Goal: Task Accomplishment & Management: Manage account settings

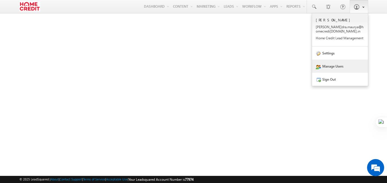
click at [330, 67] on link "Manage Users" at bounding box center [340, 66] width 56 height 13
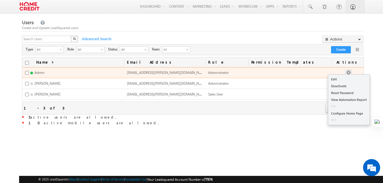
click at [351, 74] on button "button" at bounding box center [348, 73] width 6 height 6
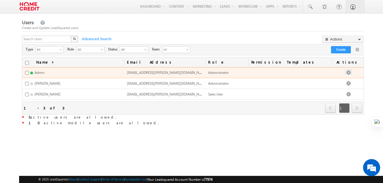
click at [351, 73] on button "button" at bounding box center [348, 73] width 6 height 6
click at [351, 74] on button "button" at bounding box center [348, 73] width 6 height 6
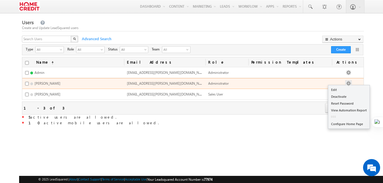
click at [351, 84] on button "button" at bounding box center [348, 84] width 6 height 6
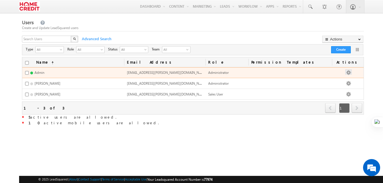
click at [351, 73] on button "button" at bounding box center [348, 73] width 6 height 6
click at [351, 74] on button "button" at bounding box center [348, 73] width 6 height 6
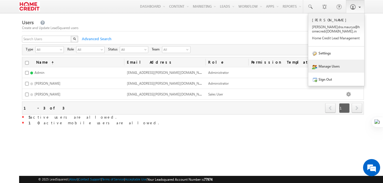
click at [358, 7] on b at bounding box center [359, 6] width 2 height 3
click at [328, 64] on link "Manage Users" at bounding box center [336, 66] width 56 height 13
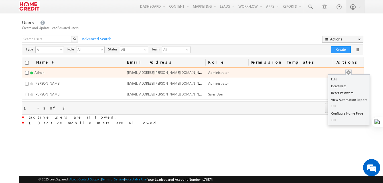
click at [351, 73] on button "button" at bounding box center [348, 73] width 6 height 6
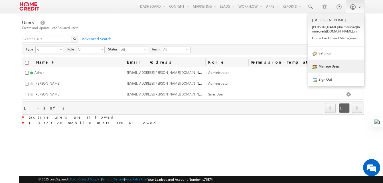
click at [360, 12] on link at bounding box center [355, 6] width 19 height 13
click at [324, 66] on link "Manage Users" at bounding box center [336, 66] width 56 height 13
click at [333, 65] on link "Manage Users" at bounding box center [336, 66] width 56 height 13
click at [323, 67] on link "Manage Users" at bounding box center [336, 66] width 56 height 13
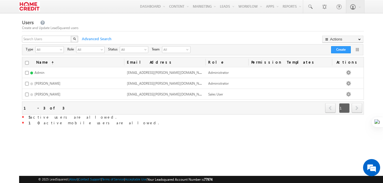
click at [142, 38] on div "X Advanced Search Actions Import Users Update via CSV Export Users Bulk Update …" at bounding box center [192, 40] width 340 height 9
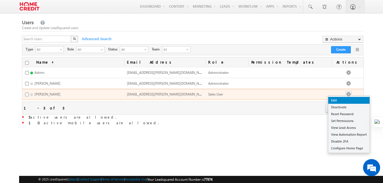
click at [342, 101] on link "Edit" at bounding box center [348, 100] width 41 height 7
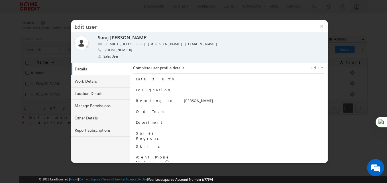
drag, startPoint x: 321, startPoint y: 26, endPoint x: 308, endPoint y: 52, distance: 28.5
click at [321, 26] on button "×" at bounding box center [322, 26] width 12 height 12
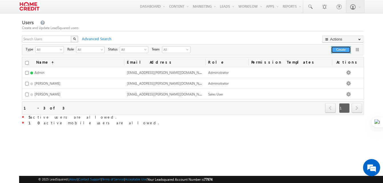
click at [339, 49] on button "Create" at bounding box center [341, 49] width 20 height 7
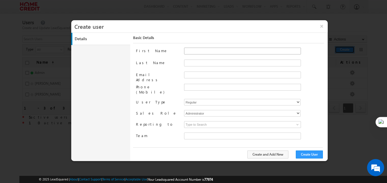
type input "30e6ca1a-2f90-11ef-b6b6-021c14776133"
click at [198, 50] on input "First Name" at bounding box center [242, 51] width 117 height 7
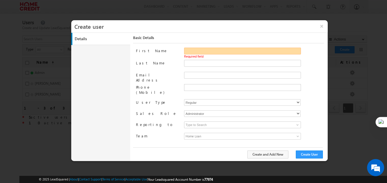
paste input "Jitendra"
type input "Jitendra"
click at [198, 67] on span at bounding box center [254, 69] width 140 height 4
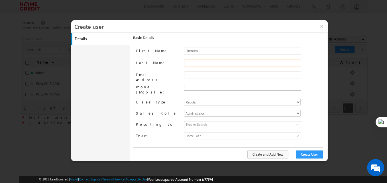
click at [199, 64] on input "Last Name" at bounding box center [242, 63] width 117 height 7
paste input "Sharma"
type input "Sharma"
click at [196, 79] on span at bounding box center [254, 80] width 140 height 4
click at [196, 76] on input "Email Address" at bounding box center [242, 75] width 117 height 7
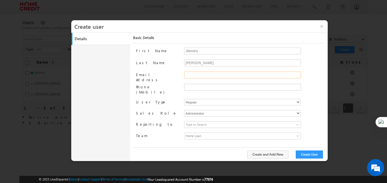
paste input "[EMAIL_ADDRESS][DOMAIN_NAME]"
type input "[EMAIL_ADDRESS][DOMAIN_NAME]"
click at [195, 87] on input "text" at bounding box center [242, 87] width 114 height 5
click at [205, 88] on input "text" at bounding box center [242, 87] width 114 height 5
paste input "9990252558"
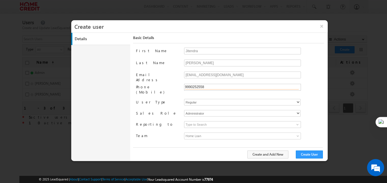
type input "9990252558"
click at [231, 97] on div "First Name Jitendra Last Name Sharma Email Address jitendra.sharma6@homecredit.…" at bounding box center [230, 97] width 188 height 99
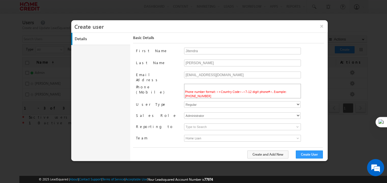
click at [186, 95] on span "Phone number format: <+Country Code>-<7-12 digit phone#>. Example: +91-98450984…" at bounding box center [235, 94] width 101 height 8
paste input "9990252558"
type input "919990252558"
click at [214, 85] on input "+91" at bounding box center [242, 87] width 114 height 5
paste input "3. SmartView and Other Visibility Services – Ensuring correct lead and activity…"
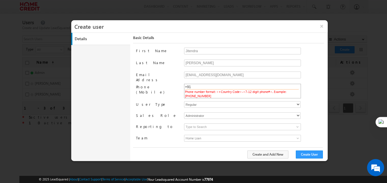
type input "+91"
paste input "9990252558"
type input "+919990252558"
click at [307, 93] on div "Phone (Mobile) Phone number format: <+Country Code>-<7-12 digit phone#>. Exampl…" at bounding box center [230, 91] width 188 height 15
click at [306, 103] on div "Regular Mobile" at bounding box center [254, 105] width 140 height 8
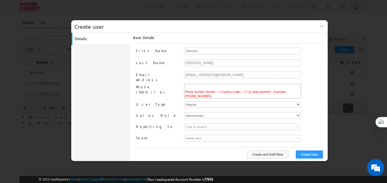
click at [225, 94] on li "Phone number format: <+Country Code>-<7-12 digit phone#>. Example: +91-98450984…" at bounding box center [242, 91] width 116 height 13
click at [255, 101] on select "Regular Mobile" at bounding box center [242, 104] width 117 height 7
select select "1"
click at [184, 101] on select "Regular Mobile" at bounding box center [242, 104] width 117 height 7
type input "30e6ca1a-2f90-11ef-b6b6-021c14776133"
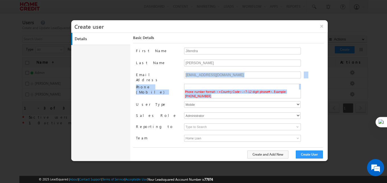
drag, startPoint x: 207, startPoint y: 95, endPoint x: 168, endPoint y: 83, distance: 40.7
click at [168, 83] on div "First Name Jitendra Last Name Sharma Email Address jitendra.sharma6@homecredit.…" at bounding box center [230, 97] width 188 height 99
click at [315, 97] on div "Phone (Mobile) Phone number format: <+Country Code>-<7-12 digit phone#>. Exampl…" at bounding box center [230, 91] width 188 height 15
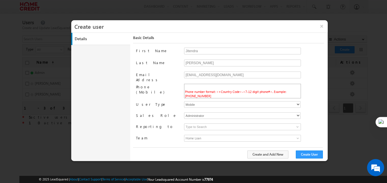
click at [286, 90] on span "Phone number format: <+Country Code>-<7-12 digit phone#>. Example: +91-98450984…" at bounding box center [235, 94] width 101 height 8
click at [286, 91] on span "Phone number format: <+Country Code>-<7-12 digit phone#>. Example: +91-98450984…" at bounding box center [235, 94] width 101 height 8
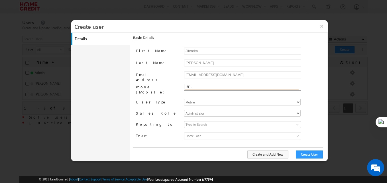
paste input "9990252558"
type input "+91-9990252558"
click at [311, 100] on div "Regular Mobile" at bounding box center [254, 103] width 140 height 8
click at [219, 99] on select "Regular Mobile" at bounding box center [242, 102] width 117 height 7
click at [184, 99] on select "Regular Mobile" at bounding box center [242, 102] width 117 height 7
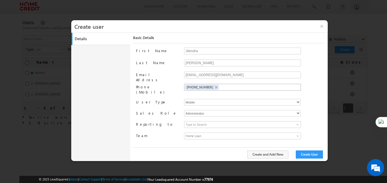
click at [307, 110] on div "Administrator Marketing User Sales Manager Sales User" at bounding box center [254, 114] width 140 height 8
click at [219, 110] on select "Administrator Marketing User Sales Manager Sales User" at bounding box center [242, 113] width 117 height 7
select select "Sales_User"
click at [184, 110] on select "Administrator Marketing User Sales Manager Sales User" at bounding box center [242, 113] width 117 height 7
type input "30e6ca1a-2f90-11ef-b6b6-021c14776133"
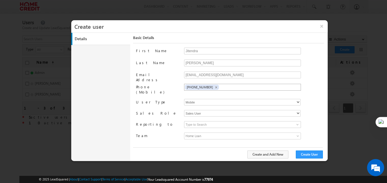
click at [321, 121] on div at bounding box center [254, 125] width 140 height 9
click at [236, 122] on input at bounding box center [242, 124] width 117 height 7
drag, startPoint x: 258, startPoint y: 25, endPoint x: 277, endPoint y: 89, distance: 66.5
click at [277, 89] on div "× Create user Details Work Details Location Details Manage Permissions Other De…" at bounding box center [199, 90] width 256 height 141
click at [197, 121] on input at bounding box center [242, 124] width 117 height 7
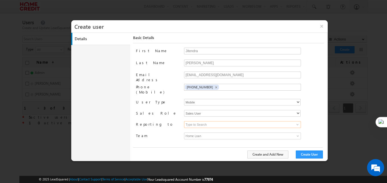
paste input "SURAJ KUMAR SINGH"
type input "SURAJ KUMAR SINGH"
click at [296, 122] on span at bounding box center [297, 124] width 5 height 5
click at [264, 121] on input at bounding box center [242, 124] width 117 height 7
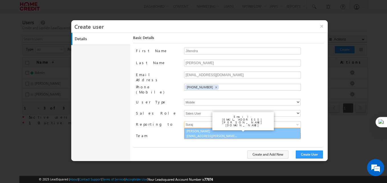
click at [217, 128] on link "Suraj Kumar suraj.kumarsingh@homecredit.co.in" at bounding box center [242, 133] width 117 height 11
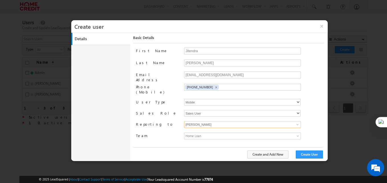
type input "Suraj Kumar"
click at [319, 121] on div "None Admin Devendra Maurya Suraj Kumar Admin Devendra Maurya Suraj Kumar Suraj …" at bounding box center [254, 125] width 140 height 9
click at [227, 133] on span "Home Loan" at bounding box center [227, 136] width 87 height 6
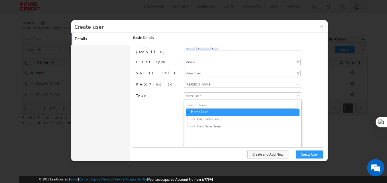
scroll to position [46, 0]
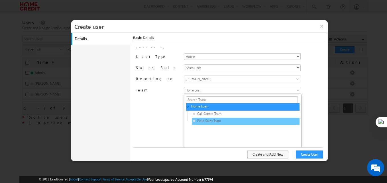
click at [208, 118] on span "Field Sales Team" at bounding box center [220, 120] width 54 height 5
type input "3f196cfc-3465-11ef-b6b6-021c14776133"
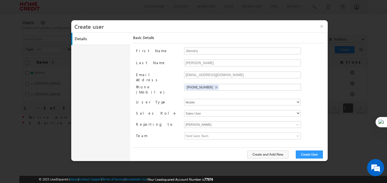
scroll to position [0, 0]
click at [229, 64] on input "Sharma" at bounding box center [242, 63] width 117 height 7
click at [314, 58] on div "Jitendra" at bounding box center [254, 54] width 140 height 12
click at [312, 154] on button "Create User" at bounding box center [309, 154] width 27 height 8
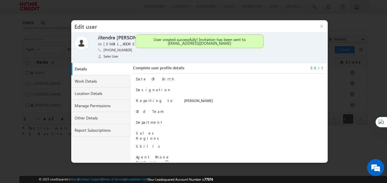
click at [296, 25] on h3 "Edit user" at bounding box center [193, 26] width 244 height 12
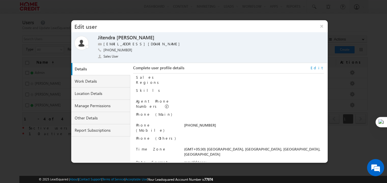
scroll to position [58, 0]
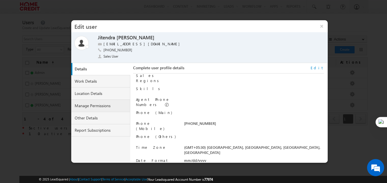
click at [97, 107] on link "Manage Permissions" at bounding box center [100, 106] width 59 height 12
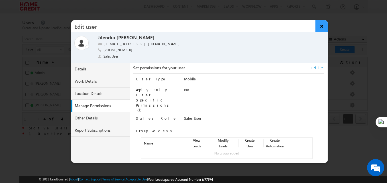
click at [320, 25] on button "×" at bounding box center [321, 26] width 12 height 12
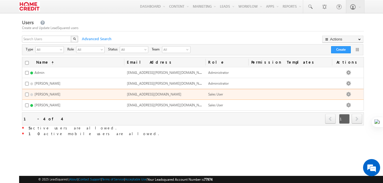
click at [83, 93] on td "[PERSON_NAME]" at bounding box center [73, 94] width 102 height 11
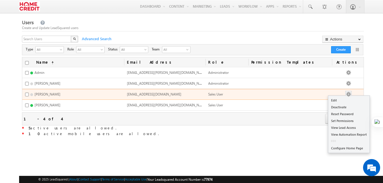
click at [351, 93] on button "button" at bounding box center [348, 94] width 6 height 6
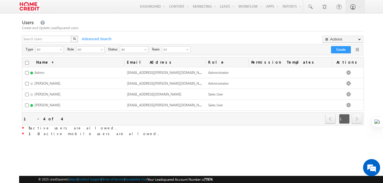
click at [246, 149] on div "Users Create and Update LeadSquared users X Advanced Search Actions Import User…" at bounding box center [193, 105] width 342 height 172
click at [341, 49] on button "Create" at bounding box center [341, 49] width 20 height 7
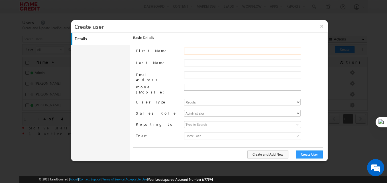
click at [192, 53] on input "First Name" at bounding box center [242, 51] width 117 height 7
paste input "Narender"
type input "Narender"
click at [200, 63] on input "Last Name" at bounding box center [242, 63] width 117 height 7
paste input "Kumar"
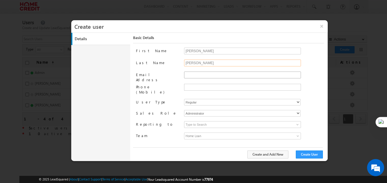
type input "Kumar"
click at [191, 74] on input "Email Address" at bounding box center [242, 75] width 117 height 7
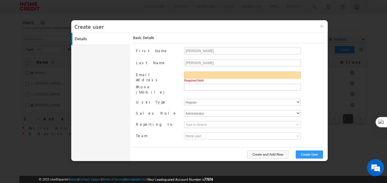
paste input "[PERSON_NAME][EMAIL_ADDRESS][DOMAIN_NAME]"
type input "[PERSON_NAME][EMAIL_ADDRESS][DOMAIN_NAME]"
click at [195, 87] on input "text" at bounding box center [242, 87] width 114 height 5
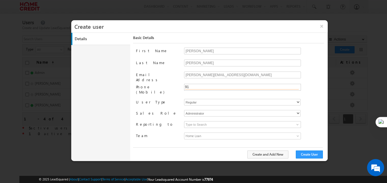
type input "9"
paste input "8168299815"
type input "+91-8168299815"
click at [278, 99] on select "Regular Mobile" at bounding box center [242, 102] width 117 height 7
select select "1"
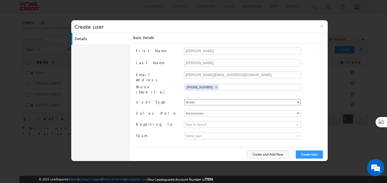
click at [184, 99] on select "Regular Mobile" at bounding box center [242, 102] width 117 height 7
type input "30e6ca1a-2f90-11ef-b6b6-021c14776133"
click at [223, 110] on select "Administrator Marketing User Sales Manager Sales User" at bounding box center [242, 113] width 117 height 7
select select "Sales_User"
click at [184, 110] on select "Administrator Marketing User Sales Manager Sales User" at bounding box center [242, 113] width 117 height 7
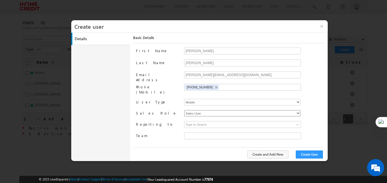
type input "30e6ca1a-2f90-11ef-b6b6-021c14776133"
click at [230, 121] on input at bounding box center [242, 124] width 117 height 7
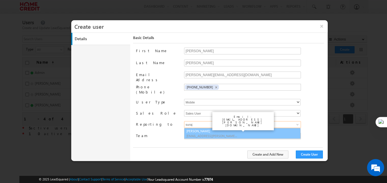
type input "suraj"
click at [206, 134] on span "Home Loan" at bounding box center [227, 136] width 87 height 6
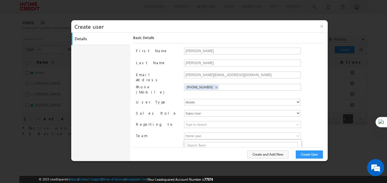
click at [312, 121] on div "fdfb4621-78ef-11f0-b1e3-0623476dd86d Suraj Kumar suraj.kumarsingh@homecredit.co…" at bounding box center [254, 125] width 140 height 9
click at [210, 121] on input at bounding box center [242, 124] width 117 height 7
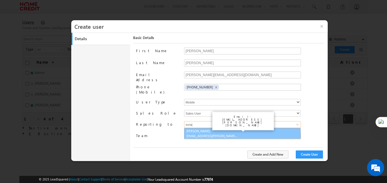
click at [203, 128] on link "Suraj Kumar suraj.kumarsingh@homecredit.co.in" at bounding box center [242, 133] width 117 height 11
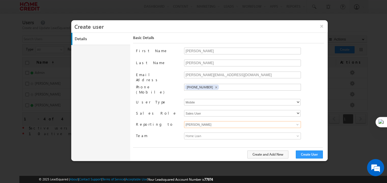
type input "Suraj Kumar"
click at [203, 127] on div "First Name Narender Last Name Kumar Email Address narender.kumar10@homecredit.c…" at bounding box center [230, 97] width 188 height 99
click at [199, 133] on span "Home Loan" at bounding box center [227, 136] width 87 height 6
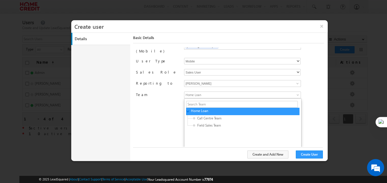
scroll to position [46, 0]
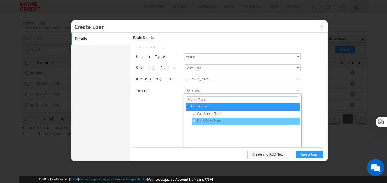
click at [224, 118] on span "Field Sales Team" at bounding box center [220, 120] width 54 height 5
type input "3f196cfc-3465-11ef-b6b6-021c14776133"
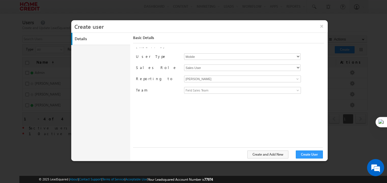
scroll to position [0, 0]
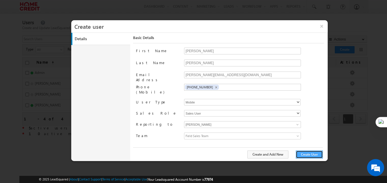
click at [307, 154] on button "Create User" at bounding box center [309, 154] width 27 height 8
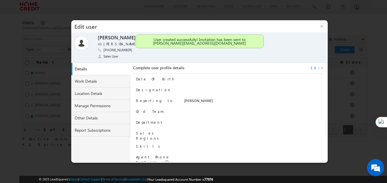
scroll to position [58, 0]
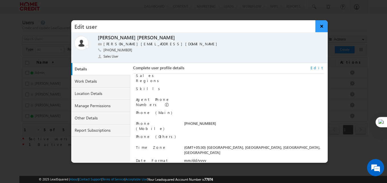
click at [323, 29] on button "×" at bounding box center [321, 26] width 12 height 12
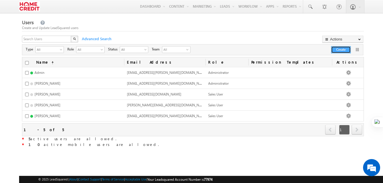
click at [336, 48] on button "Create" at bounding box center [341, 49] width 20 height 7
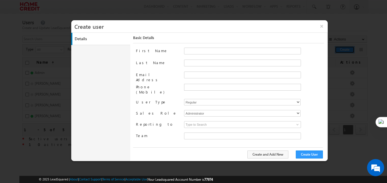
type input "30e6ca1a-2f90-11ef-b6b6-021c14776133"
click at [199, 55] on span at bounding box center [254, 56] width 140 height 4
click at [196, 49] on input "First Name" at bounding box center [242, 51] width 117 height 7
paste input "Pradeep"
type input "Pradeep"
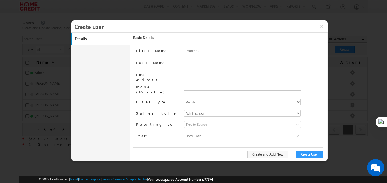
click at [189, 61] on input "Last Name" at bounding box center [242, 63] width 117 height 7
paste input "Verma"
type input "Verma"
paste input "[EMAIL_ADDRESS][DOMAIN_NAME]"
click at [200, 74] on input "Email Address" at bounding box center [242, 75] width 117 height 7
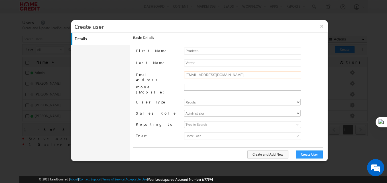
type input "[EMAIL_ADDRESS][DOMAIN_NAME]"
type input "+91-"
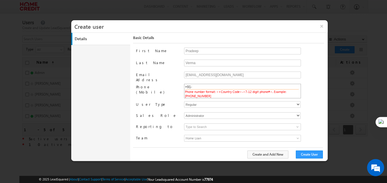
paste input "9069609969"
type input "+91-9069609969"
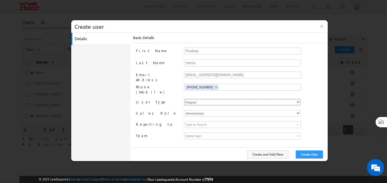
click at [199, 99] on select "Regular Mobile" at bounding box center [242, 102] width 117 height 7
select select "1"
click at [184, 99] on select "Regular Mobile" at bounding box center [242, 102] width 117 height 7
type input "30e6ca1a-2f90-11ef-b6b6-021c14776133"
click at [214, 110] on select "Administrator Marketing User Sales Manager Sales User" at bounding box center [242, 113] width 117 height 7
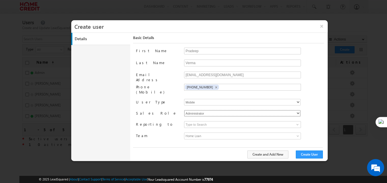
select select "Sales_User"
click at [184, 110] on select "Administrator Marketing User Sales Manager Sales User" at bounding box center [242, 113] width 117 height 7
type input "30e6ca1a-2f90-11ef-b6b6-021c14776133"
click at [234, 121] on input at bounding box center [242, 124] width 117 height 7
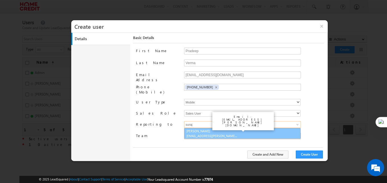
click at [221, 134] on span "[EMAIL_ADDRESS][PERSON_NAME][DOMAIN_NAME]" at bounding box center [211, 136] width 51 height 4
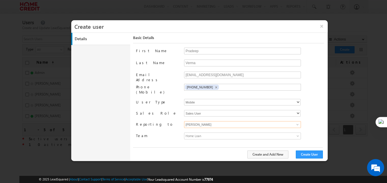
type input "Suraj Kumar"
click at [220, 133] on span "Home Loan" at bounding box center [227, 136] width 87 height 6
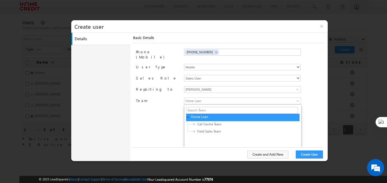
scroll to position [37, 0]
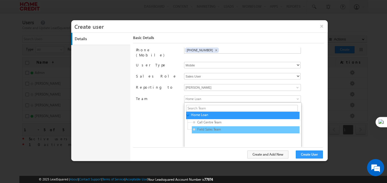
click at [215, 127] on span "Field Sales Team" at bounding box center [220, 129] width 54 height 5
type input "3f196cfc-3465-11ef-b6b6-021c14776133"
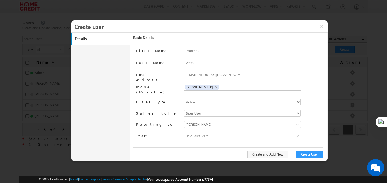
scroll to position [0, 0]
click at [311, 156] on button "Create User" at bounding box center [309, 154] width 27 height 8
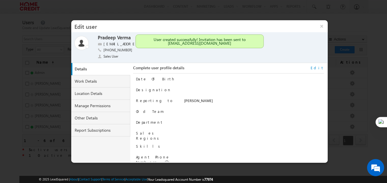
scroll to position [58, 0]
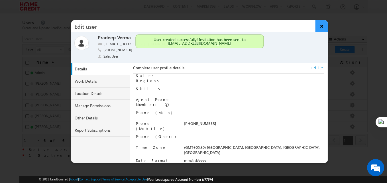
click at [321, 28] on button "×" at bounding box center [321, 26] width 12 height 12
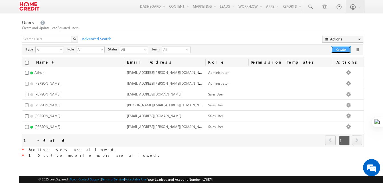
click at [340, 48] on button "Create" at bounding box center [341, 49] width 20 height 7
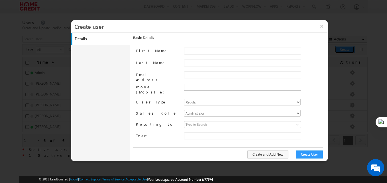
type input "30e6ca1a-2f90-11ef-b6b6-021c14776133"
click at [198, 51] on input "First Name" at bounding box center [242, 51] width 117 height 7
paste input "Paras"
type input "Paras"
drag, startPoint x: 212, startPoint y: 59, endPoint x: 205, endPoint y: 62, distance: 7.5
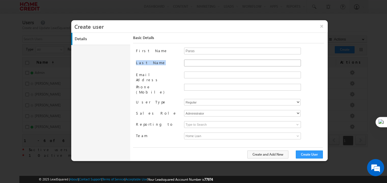
click at [205, 62] on div "First Name Paras Last Name Email Address Phone (Mobile) User Type Regular Mobil…" at bounding box center [230, 97] width 188 height 99
click at [205, 62] on input "Last Name" at bounding box center [242, 63] width 117 height 7
paste input "Kumar"
type input "Kumar"
click at [187, 72] on input "Email Address" at bounding box center [242, 75] width 117 height 7
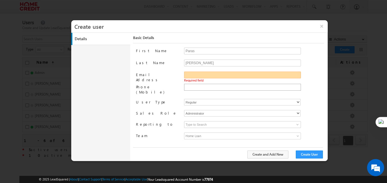
paste input "[EMAIL_ADDRESS][DOMAIN_NAME]"
type input "[EMAIL_ADDRESS][DOMAIN_NAME]"
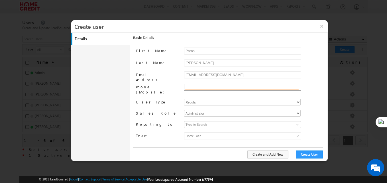
click at [212, 85] on input "text" at bounding box center [242, 87] width 114 height 5
paste input "8851698254"
type input "+91-8851698254"
click at [201, 99] on select "Regular Mobile" at bounding box center [242, 102] width 117 height 7
select select "1"
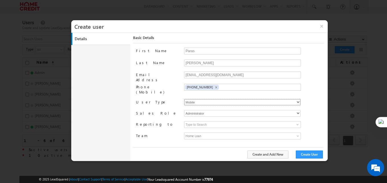
click at [184, 99] on select "Regular Mobile" at bounding box center [242, 102] width 117 height 7
type input "30e6ca1a-2f90-11ef-b6b6-021c14776133"
click at [221, 110] on select "Administrator Marketing User Sales Manager Sales User" at bounding box center [242, 113] width 117 height 7
select select "Sales_User"
click at [184, 110] on select "Administrator Marketing User Sales Manager Sales User" at bounding box center [242, 113] width 117 height 7
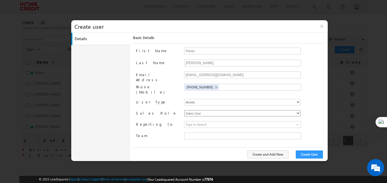
type input "30e6ca1a-2f90-11ef-b6b6-021c14776133"
click at [233, 122] on input at bounding box center [242, 124] width 117 height 7
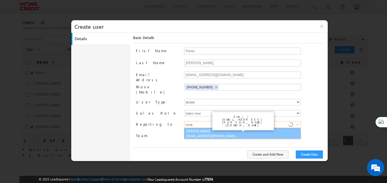
click at [217, 134] on span "[EMAIL_ADDRESS][PERSON_NAME][DOMAIN_NAME]" at bounding box center [211, 136] width 51 height 4
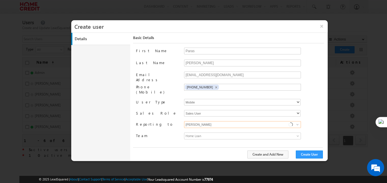
type input "Suraj Kumar"
click at [219, 133] on span "Home Loan" at bounding box center [227, 136] width 87 height 6
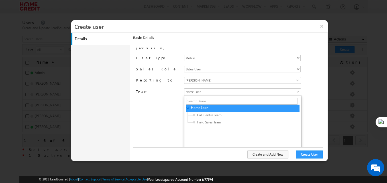
scroll to position [46, 0]
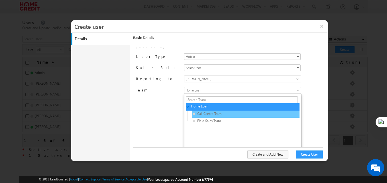
click at [213, 113] on div "Call Centre Team" at bounding box center [246, 114] width 108 height 7
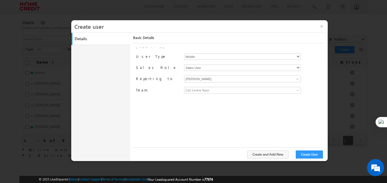
scroll to position [0, 0]
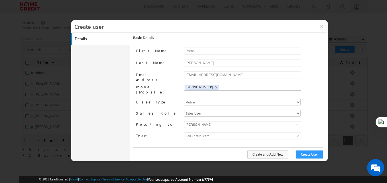
click at [203, 133] on span "Call Centre Team" at bounding box center [227, 136] width 87 height 6
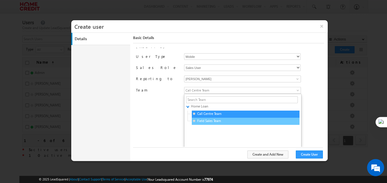
click at [211, 118] on span "Field Sales Team" at bounding box center [220, 120] width 54 height 5
type input "3f196cfc-3465-11ef-b6b6-021c14776133"
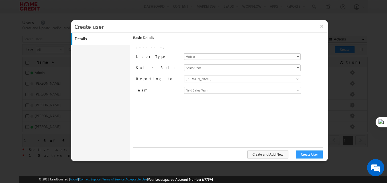
scroll to position [0, 0]
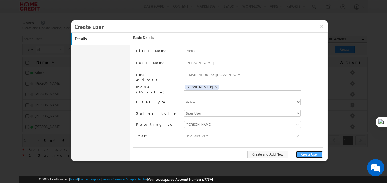
click at [305, 152] on button "Create User" at bounding box center [309, 154] width 27 height 8
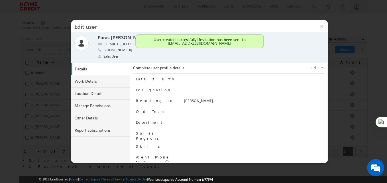
click at [317, 88] on div at bounding box center [254, 91] width 140 height 8
click at [317, 89] on div at bounding box center [254, 91] width 140 height 8
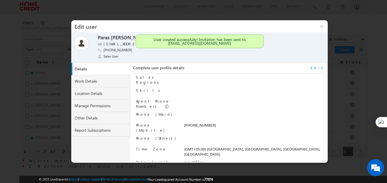
scroll to position [58, 0]
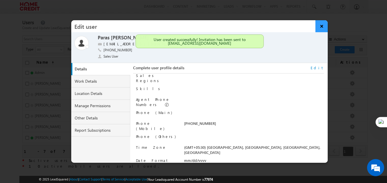
click at [322, 29] on button "×" at bounding box center [321, 26] width 12 height 12
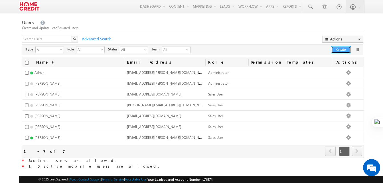
click at [340, 51] on button "Create" at bounding box center [341, 49] width 20 height 7
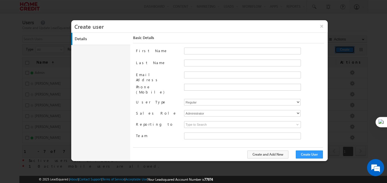
type input "30e6ca1a-2f90-11ef-b6b6-021c14776133"
click at [202, 49] on input "First Name" at bounding box center [242, 51] width 117 height 7
paste input "Harsh"
type input "Harsh"
click at [194, 65] on input "Last Name" at bounding box center [242, 63] width 117 height 7
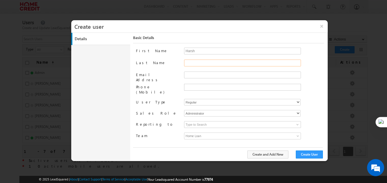
paste input "Jain"
type input "Jain"
click at [196, 74] on input "Email Address" at bounding box center [242, 75] width 117 height 7
paste input "[EMAIL_ADDRESS][DOMAIN_NAME]"
type input "[EMAIL_ADDRESS][DOMAIN_NAME]"
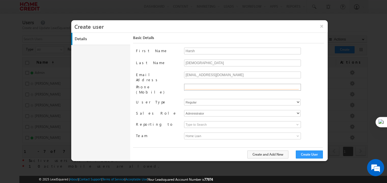
click at [201, 89] on input "text" at bounding box center [242, 87] width 114 height 5
paste input "9354615339"
click at [207, 86] on input "+91- 9354615339" at bounding box center [242, 87] width 114 height 5
type input "+91-9354615339"
click at [211, 99] on select "Regular Mobile" at bounding box center [242, 102] width 117 height 7
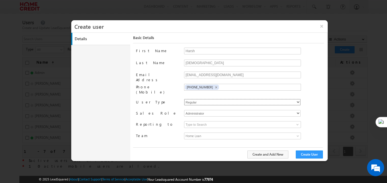
select select "1"
click at [184, 99] on select "Regular Mobile" at bounding box center [242, 102] width 117 height 7
type input "30e6ca1a-2f90-11ef-b6b6-021c14776133"
click at [231, 110] on select "Administrator Marketing User Sales Manager Sales User" at bounding box center [242, 113] width 117 height 7
select select "Sales_User"
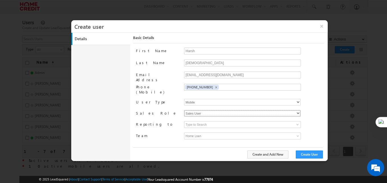
click at [184, 110] on select "Administrator Marketing User Sales Manager Sales User" at bounding box center [242, 113] width 117 height 7
type input "30e6ca1a-2f90-11ef-b6b6-021c14776133"
click at [228, 121] on input at bounding box center [242, 124] width 117 height 7
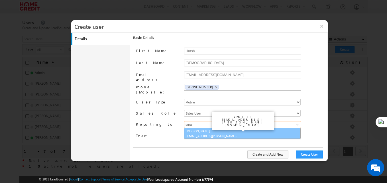
click at [213, 133] on link "Suraj Kumar suraj.kumarsingh@homecredit.co.in" at bounding box center [242, 133] width 117 height 11
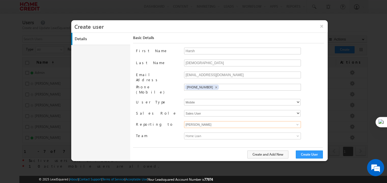
type input "Suraj Kumar"
click at [221, 133] on span "Home Loan" at bounding box center [227, 136] width 87 height 6
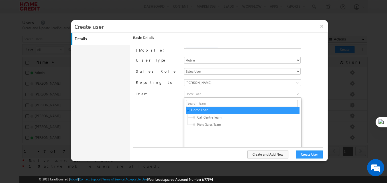
scroll to position [46, 0]
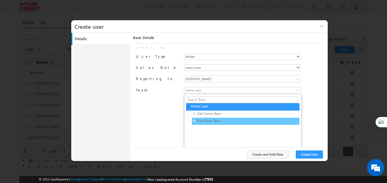
click at [217, 118] on span "Field Sales Team" at bounding box center [220, 120] width 54 height 5
type input "3f196cfc-3465-11ef-b6b6-021c14776133"
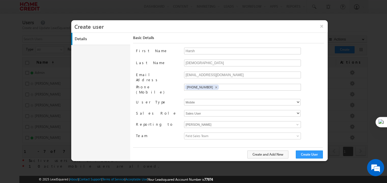
scroll to position [0, 0]
click at [306, 154] on button "Create User" at bounding box center [309, 154] width 27 height 8
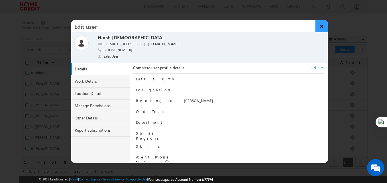
click at [321, 23] on button "×" at bounding box center [321, 26] width 12 height 12
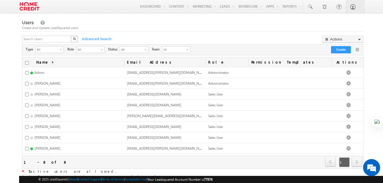
click at [288, 32] on div "Users Create and Update LeadSquared users X Advanced Search Actions Import User…" at bounding box center [193, 99] width 342 height 161
click at [339, 52] on button "Create" at bounding box center [341, 49] width 20 height 7
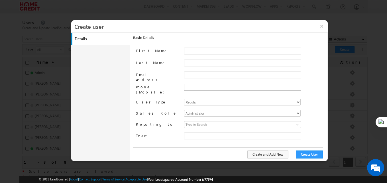
type input "30e6ca1a-2f90-11ef-b6b6-021c14776133"
click at [189, 51] on input "First Name" at bounding box center [242, 51] width 117 height 7
paste input "Rakesh"
type input "Rakesh"
click at [197, 63] on input "Last Name" at bounding box center [242, 63] width 117 height 7
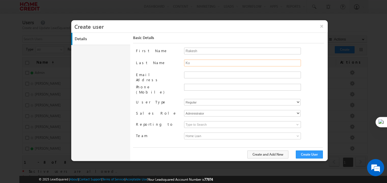
type input "K"
type input "X"
click at [316, 81] on span at bounding box center [254, 80] width 140 height 4
click at [192, 75] on input "Email Address" at bounding box center [242, 75] width 117 height 7
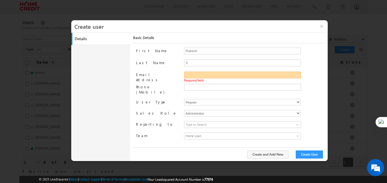
paste input "[EMAIL_ADDRESS][DOMAIN_NAME]"
type input "[EMAIL_ADDRESS][DOMAIN_NAME]"
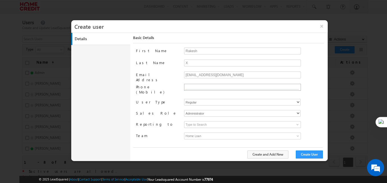
click at [209, 87] on input "text" at bounding box center [242, 87] width 114 height 5
paste input "9811077625"
type input "+91-9811077625"
click at [207, 99] on select "Regular Mobile" at bounding box center [242, 102] width 117 height 7
select select "1"
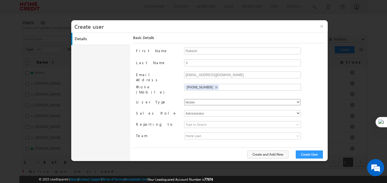
click at [184, 99] on select "Regular Mobile" at bounding box center [242, 102] width 117 height 7
type input "30e6ca1a-2f90-11ef-b6b6-021c14776133"
click at [218, 110] on select "Administrator Marketing User Sales Manager Sales User" at bounding box center [242, 113] width 117 height 7
select select "Sales_User"
click at [184, 110] on select "Administrator Marketing User Sales Manager Sales User" at bounding box center [242, 113] width 117 height 7
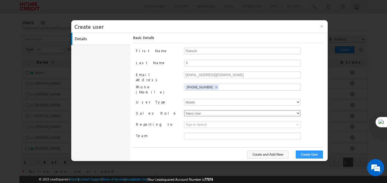
type input "30e6ca1a-2f90-11ef-b6b6-021c14776133"
click at [234, 121] on input at bounding box center [242, 124] width 117 height 7
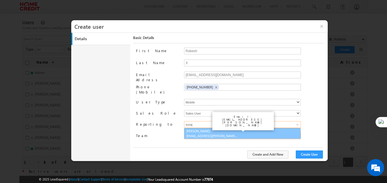
click at [223, 134] on span "[EMAIL_ADDRESS][PERSON_NAME][DOMAIN_NAME]" at bounding box center [211, 136] width 51 height 4
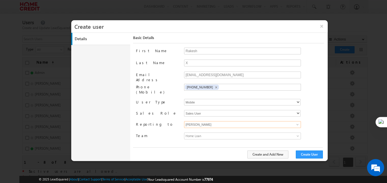
type input "Suraj Kumar"
click at [219, 133] on span "Home Loan" at bounding box center [227, 136] width 87 height 6
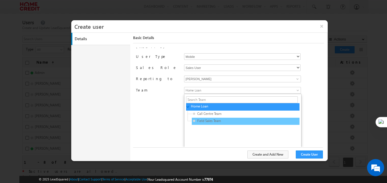
click at [209, 118] on span "Field Sales Team" at bounding box center [220, 120] width 54 height 5
type input "3f196cfc-3465-11ef-b6b6-021c14776133"
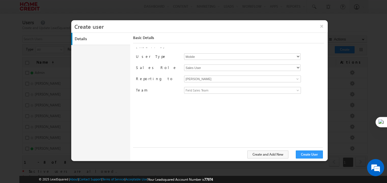
scroll to position [0, 0]
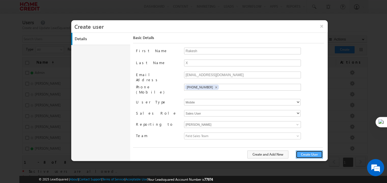
click at [307, 156] on button "Create User" at bounding box center [309, 154] width 27 height 8
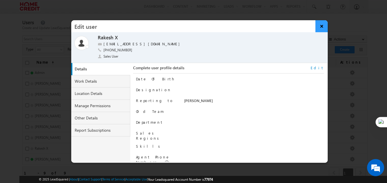
click at [324, 27] on button "×" at bounding box center [321, 26] width 12 height 12
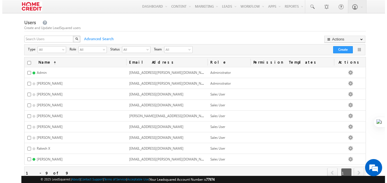
scroll to position [30, 0]
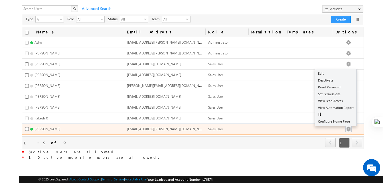
click at [351, 126] on button "button" at bounding box center [348, 129] width 6 height 6
click at [328, 70] on link "Edit" at bounding box center [335, 73] width 41 height 7
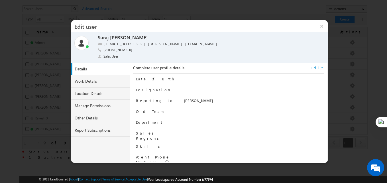
scroll to position [58, 0]
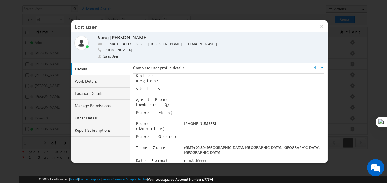
click at [320, 66] on link "Edit" at bounding box center [317, 67] width 13 height 5
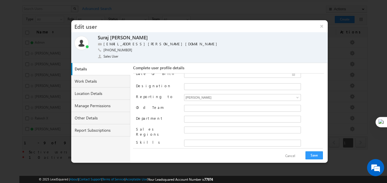
scroll to position [0, 0]
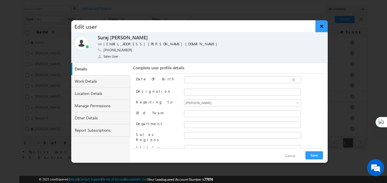
click at [319, 28] on button "×" at bounding box center [321, 26] width 12 height 12
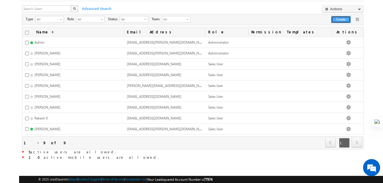
click at [337, 22] on button "Create" at bounding box center [341, 19] width 20 height 7
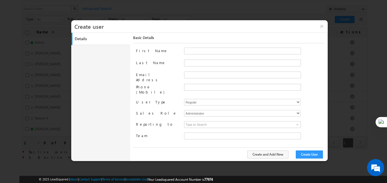
type input "30e6ca1a-2f90-11ef-b6b6-021c14776133"
click at [193, 50] on input "First Name" at bounding box center [242, 51] width 117 height 7
paste input "Akshaya"
type input "Akshaya"
paste input "Singh"
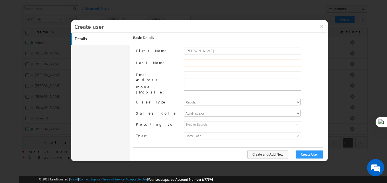
click at [201, 64] on input "Last Name" at bounding box center [242, 63] width 117 height 7
type input "Singh"
click at [206, 71] on div "Singh" at bounding box center [254, 66] width 140 height 12
paste input "[PERSON_NAME][EMAIL_ADDRESS][PERSON_NAME][DOMAIN_NAME]"
click at [202, 74] on input "Email Address" at bounding box center [242, 75] width 117 height 7
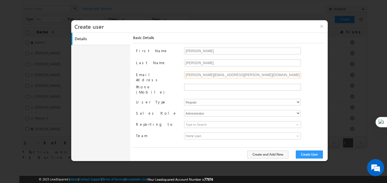
type input "[PERSON_NAME][EMAIL_ADDRESS][PERSON_NAME][DOMAIN_NAME]"
click at [213, 87] on input "text" at bounding box center [242, 87] width 114 height 5
paste input "7897775614"
type input "+91-7897775614"
click at [205, 99] on select "Regular Mobile" at bounding box center [242, 102] width 117 height 7
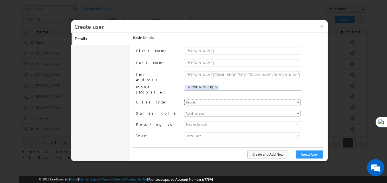
click at [184, 99] on select "Regular Mobile" at bounding box center [242, 102] width 117 height 7
click at [208, 99] on select "Regular Mobile" at bounding box center [242, 102] width 117 height 7
select select "1"
click at [184, 99] on select "Regular Mobile" at bounding box center [242, 102] width 117 height 7
click at [212, 110] on select "Administrator Marketing User Sales Manager Sales User" at bounding box center [242, 113] width 117 height 7
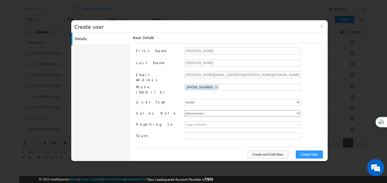
select select "Sales_User"
click at [184, 110] on select "Administrator Marketing User Sales Manager Sales User" at bounding box center [242, 113] width 117 height 7
type input "30e6ca1a-2f90-11ef-b6b6-021c14776133"
click at [216, 121] on input at bounding box center [242, 124] width 117 height 7
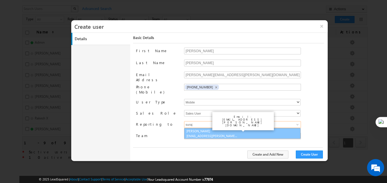
click at [207, 128] on link "Suraj Kumar suraj.kumarsingh@homecredit.co.in" at bounding box center [242, 133] width 117 height 11
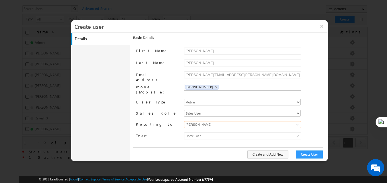
type input "Suraj Kumar"
click at [215, 133] on span "Home Loan" at bounding box center [227, 136] width 87 height 6
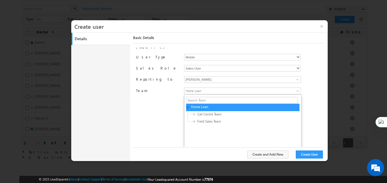
scroll to position [46, 0]
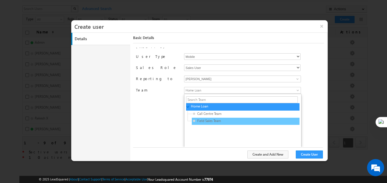
click at [202, 119] on span "Field Sales Team" at bounding box center [220, 120] width 54 height 5
type input "3f196cfc-3465-11ef-b6b6-021c14776133"
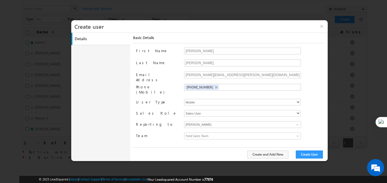
scroll to position [0, 0]
click at [304, 157] on button "Create User" at bounding box center [309, 154] width 27 height 8
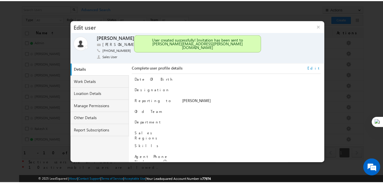
scroll to position [58, 0]
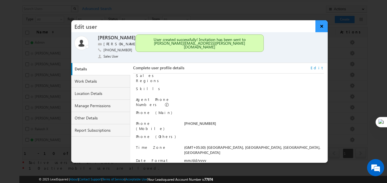
click at [323, 25] on button "×" at bounding box center [321, 26] width 12 height 12
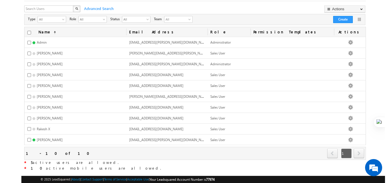
scroll to position [39, 0]
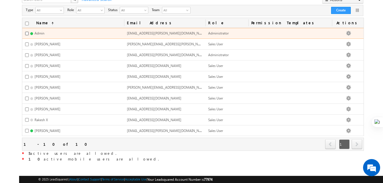
click at [28, 33] on input "checkbox" at bounding box center [27, 34] width 4 height 4
checkbox input "true"
click at [358, 34] on td "Edit Deactivate Reset Password View Automation Report Configure Home Page" at bounding box center [348, 33] width 32 height 11
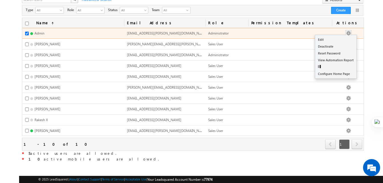
click at [351, 32] on button "button" at bounding box center [348, 33] width 6 height 6
click at [351, 35] on button "button" at bounding box center [348, 33] width 6 height 6
click at [339, 39] on link "Edit" at bounding box center [335, 39] width 41 height 7
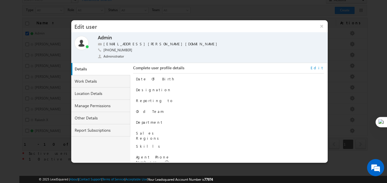
click at [325, 86] on div "Complete user profile details Date Of Birth Designation Reporting to Old Team" at bounding box center [229, 113] width 193 height 100
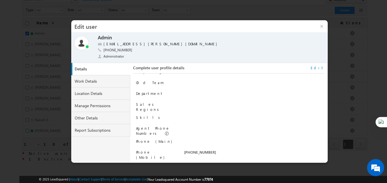
scroll to position [0, 0]
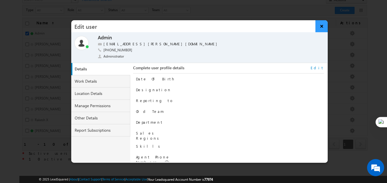
click at [320, 24] on button "×" at bounding box center [321, 26] width 12 height 12
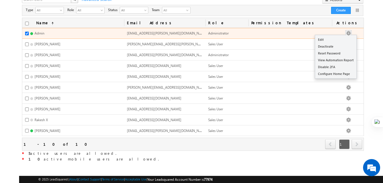
click at [351, 32] on button "button" at bounding box center [348, 33] width 6 height 6
click at [339, 38] on link "Edit" at bounding box center [335, 39] width 41 height 7
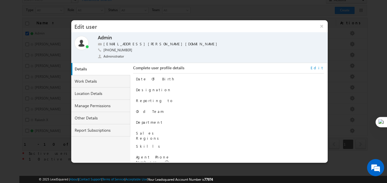
click at [318, 69] on link "Edit" at bounding box center [317, 67] width 13 height 5
click at [230, 96] on div at bounding box center [254, 93] width 140 height 8
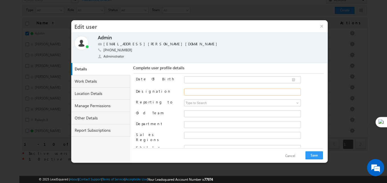
click at [235, 92] on input "Designation" at bounding box center [242, 92] width 117 height 7
click at [325, 25] on button "×" at bounding box center [321, 26] width 12 height 12
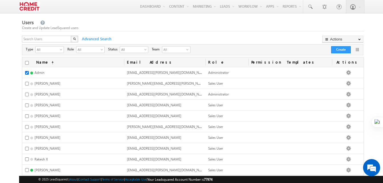
scroll to position [1, 0]
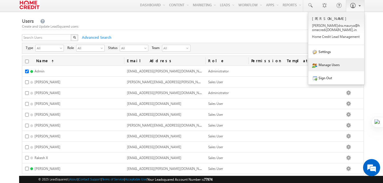
click at [334, 66] on link "Manage Users" at bounding box center [336, 64] width 56 height 13
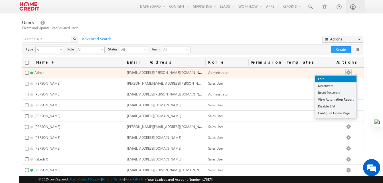
click at [343, 79] on link "Edit" at bounding box center [335, 78] width 41 height 7
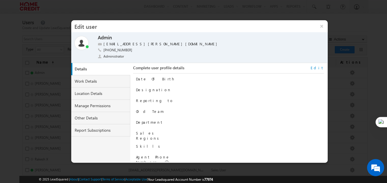
click at [321, 68] on link "Edit" at bounding box center [317, 67] width 13 height 5
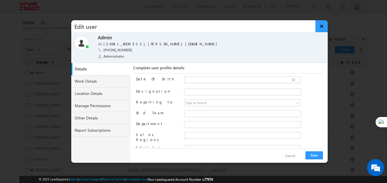
click at [319, 26] on button "×" at bounding box center [321, 26] width 12 height 12
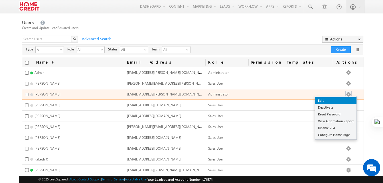
click at [344, 99] on link "Edit" at bounding box center [335, 100] width 41 height 7
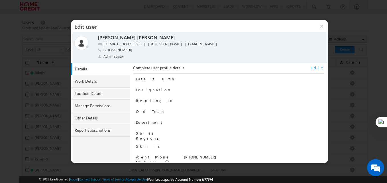
click at [318, 68] on link "Edit" at bounding box center [317, 67] width 13 height 5
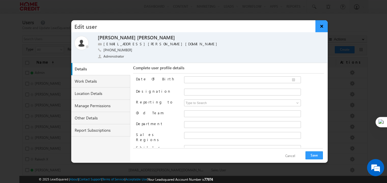
click at [322, 29] on button "×" at bounding box center [321, 26] width 12 height 12
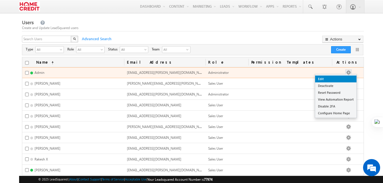
click at [337, 81] on link "Edit" at bounding box center [335, 78] width 41 height 7
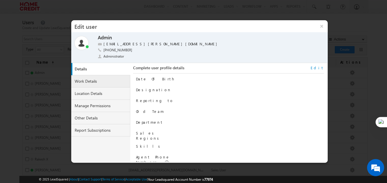
click at [88, 78] on link "Work Details" at bounding box center [100, 81] width 59 height 12
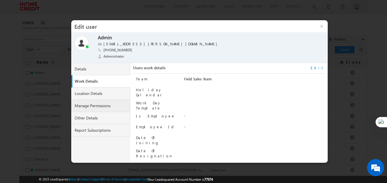
click at [99, 107] on link "Manage Permissions" at bounding box center [100, 106] width 59 height 12
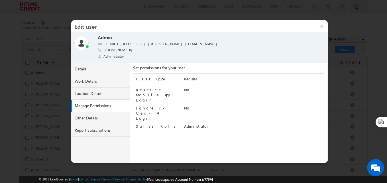
click at [193, 124] on div "Administrator" at bounding box center [254, 128] width 140 height 8
click at [181, 124] on div "Sales Role Administrator" at bounding box center [230, 128] width 188 height 8
click at [90, 72] on link "Details" at bounding box center [100, 69] width 59 height 12
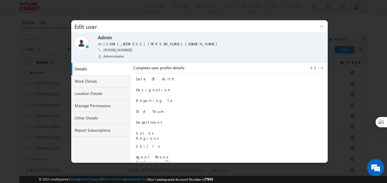
click at [321, 64] on div "Complete user profile details Date Of Birth Designation Reporting to Old Team" at bounding box center [229, 113] width 193 height 100
click at [319, 67] on link "Edit" at bounding box center [317, 67] width 13 height 5
click at [95, 107] on link "Manage Permissions" at bounding box center [100, 106] width 59 height 12
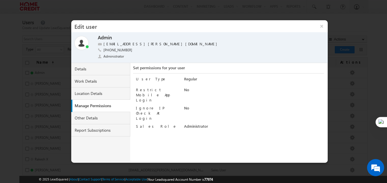
click at [193, 124] on div "Administrator" at bounding box center [254, 128] width 140 height 8
click at [87, 119] on link "Other Details" at bounding box center [100, 118] width 59 height 12
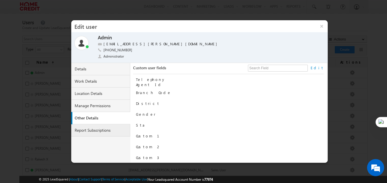
click at [91, 130] on link "Report Subscriptions" at bounding box center [100, 130] width 59 height 12
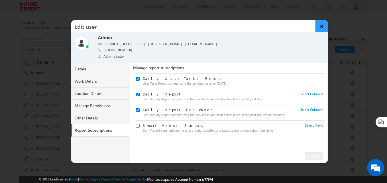
click at [321, 27] on button "×" at bounding box center [321, 26] width 12 height 12
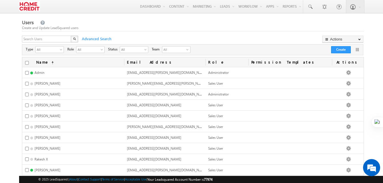
scroll to position [39, 0]
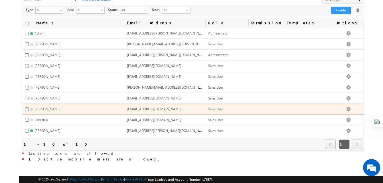
click at [262, 109] on td at bounding box center [289, 109] width 83 height 11
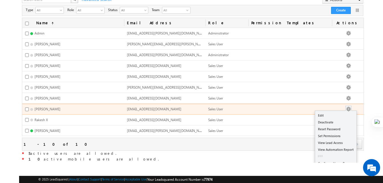
click at [349, 106] on div "Edit Deactivate Reset Password Set Permissions View Lead Access View Automation…" at bounding box center [347, 109] width 6 height 6
